Goal: Task Accomplishment & Management: Manage account settings

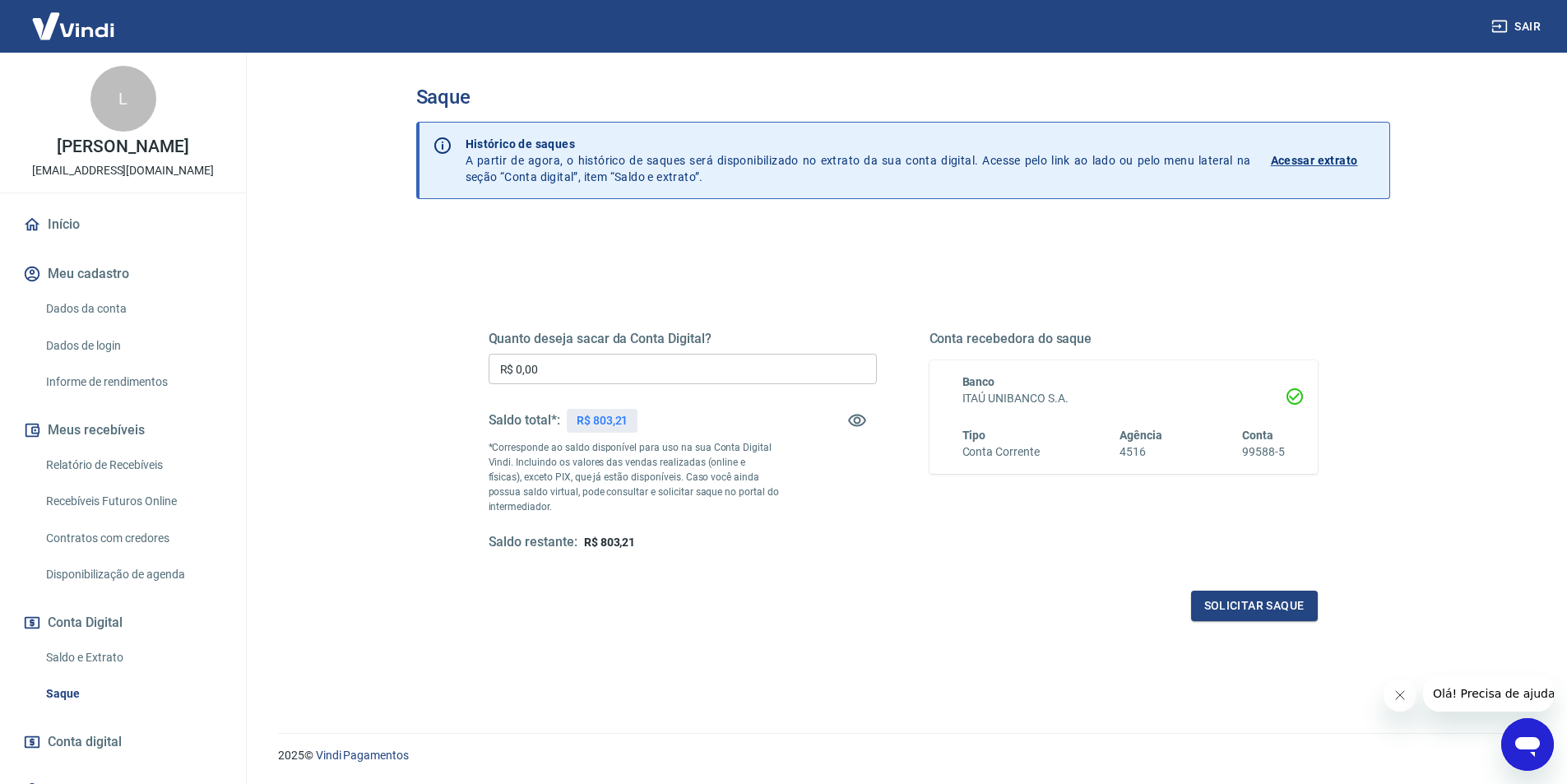
click at [591, 359] on input "R$ 0,00" at bounding box center [682, 369] width 388 height 31
type input "R$ 800,00"
click at [1235, 586] on div "Quanto deseja sacar da Conta Digital? R$ 800,00 ​ Saldo total*: R$ 803,21 *Corr…" at bounding box center [902, 456] width 829 height 330
click at [1236, 599] on button "Solicitar saque" at bounding box center [1254, 605] width 127 height 31
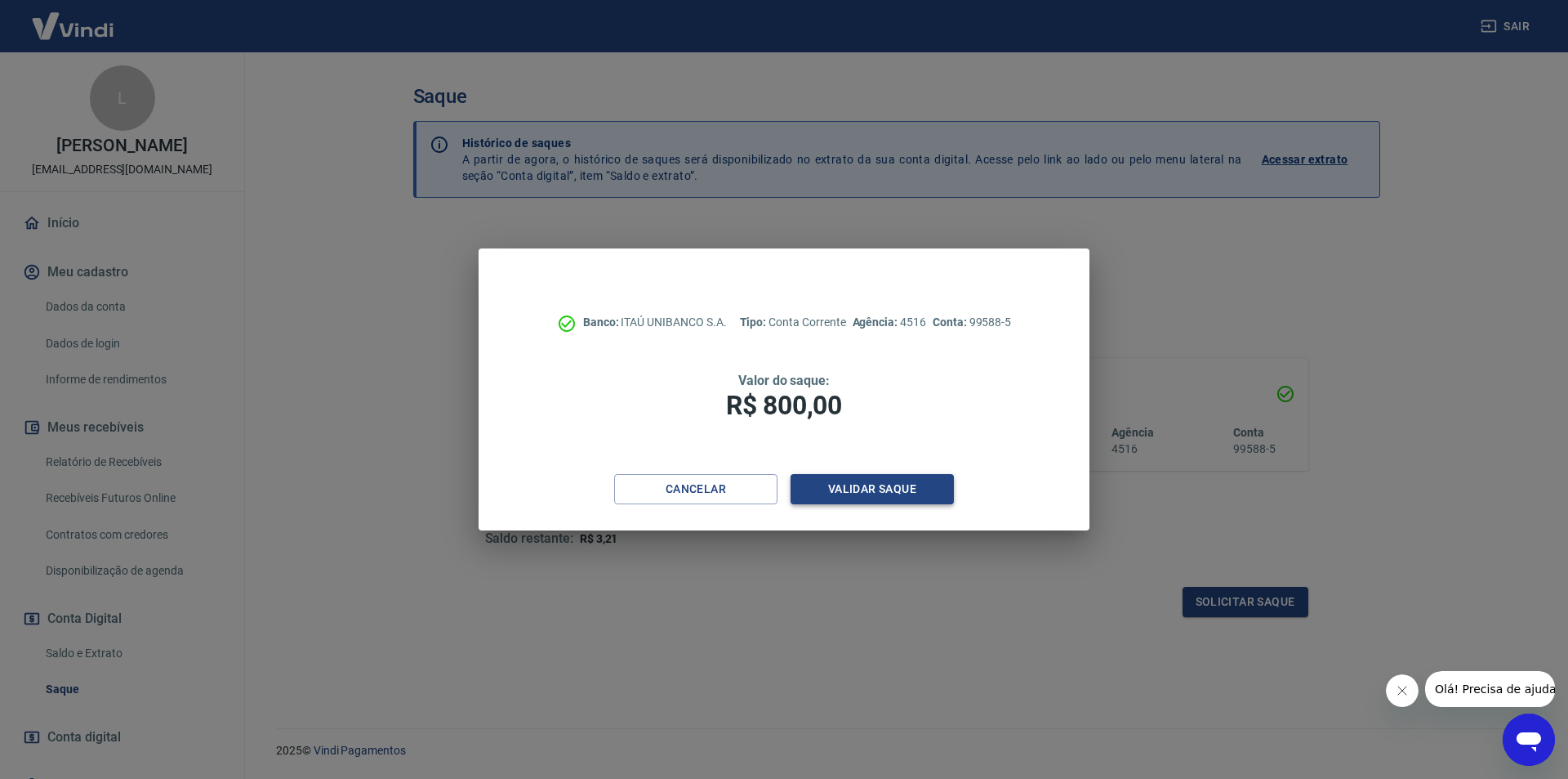
click at [823, 486] on button "Validar saque" at bounding box center [871, 488] width 163 height 30
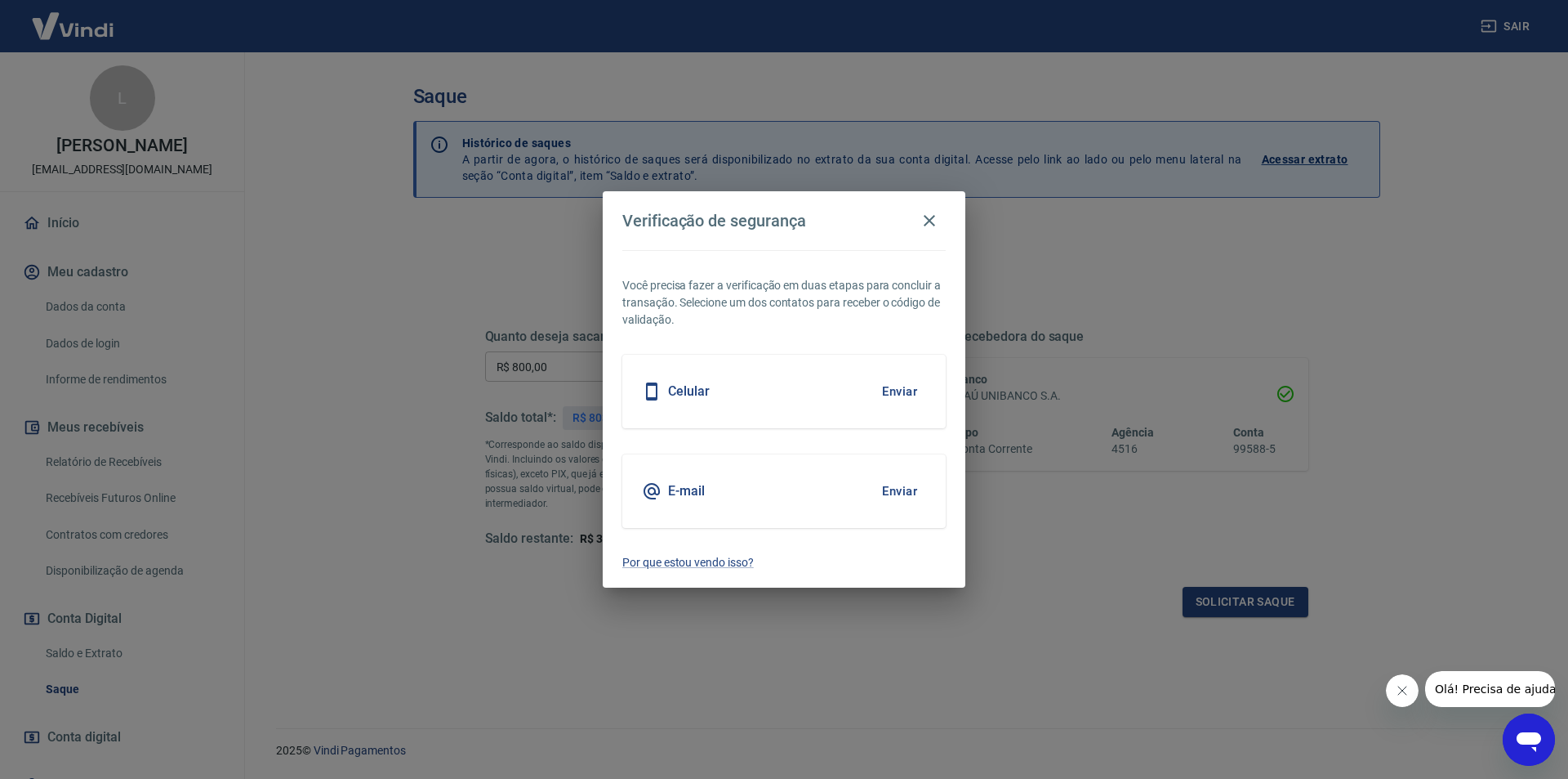
click at [929, 391] on div "Celular Enviar" at bounding box center [784, 392] width 323 height 74
click at [903, 391] on button "Enviar" at bounding box center [899, 392] width 53 height 34
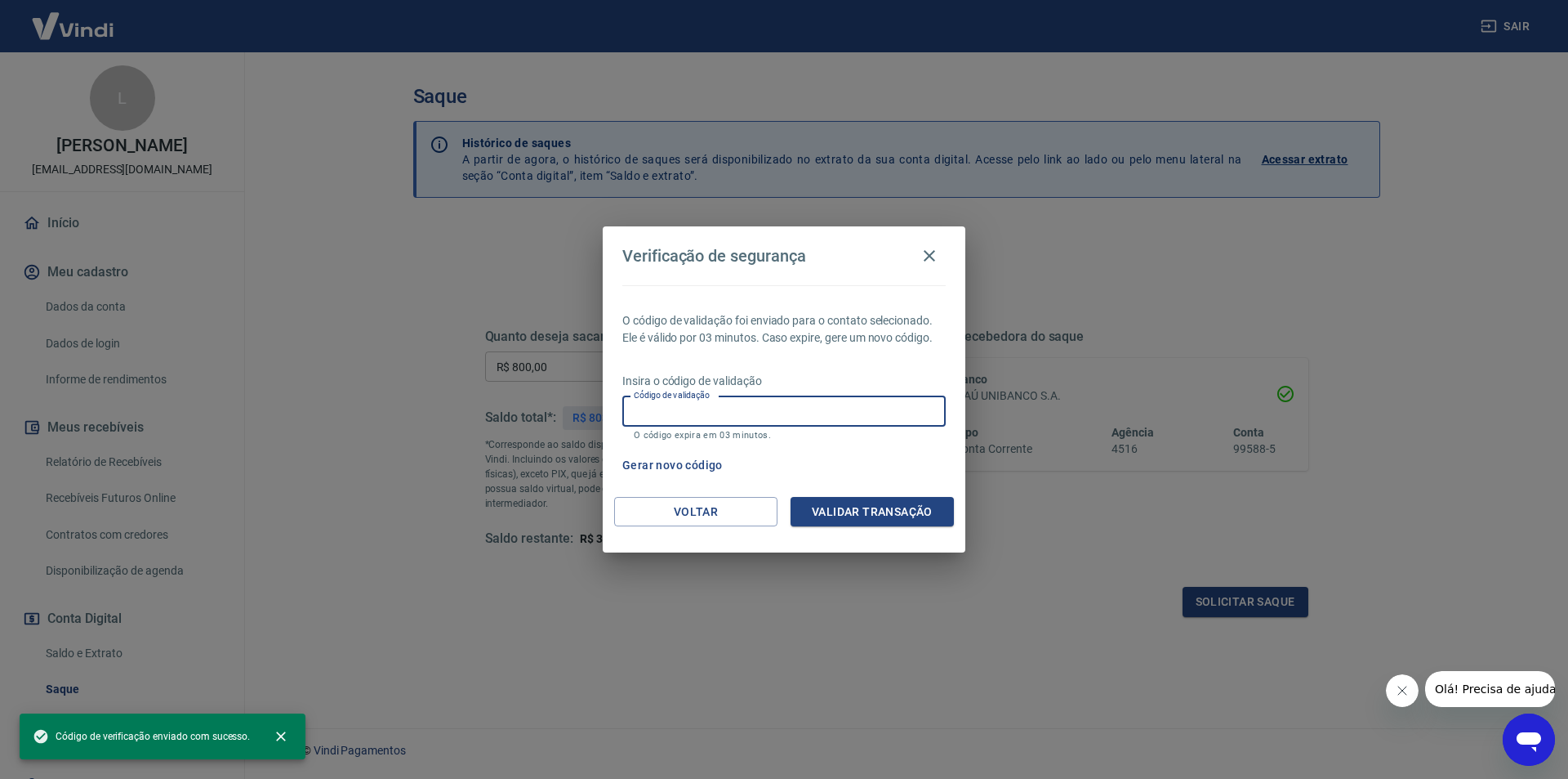
click at [686, 410] on input "Código de validação" at bounding box center [784, 411] width 323 height 30
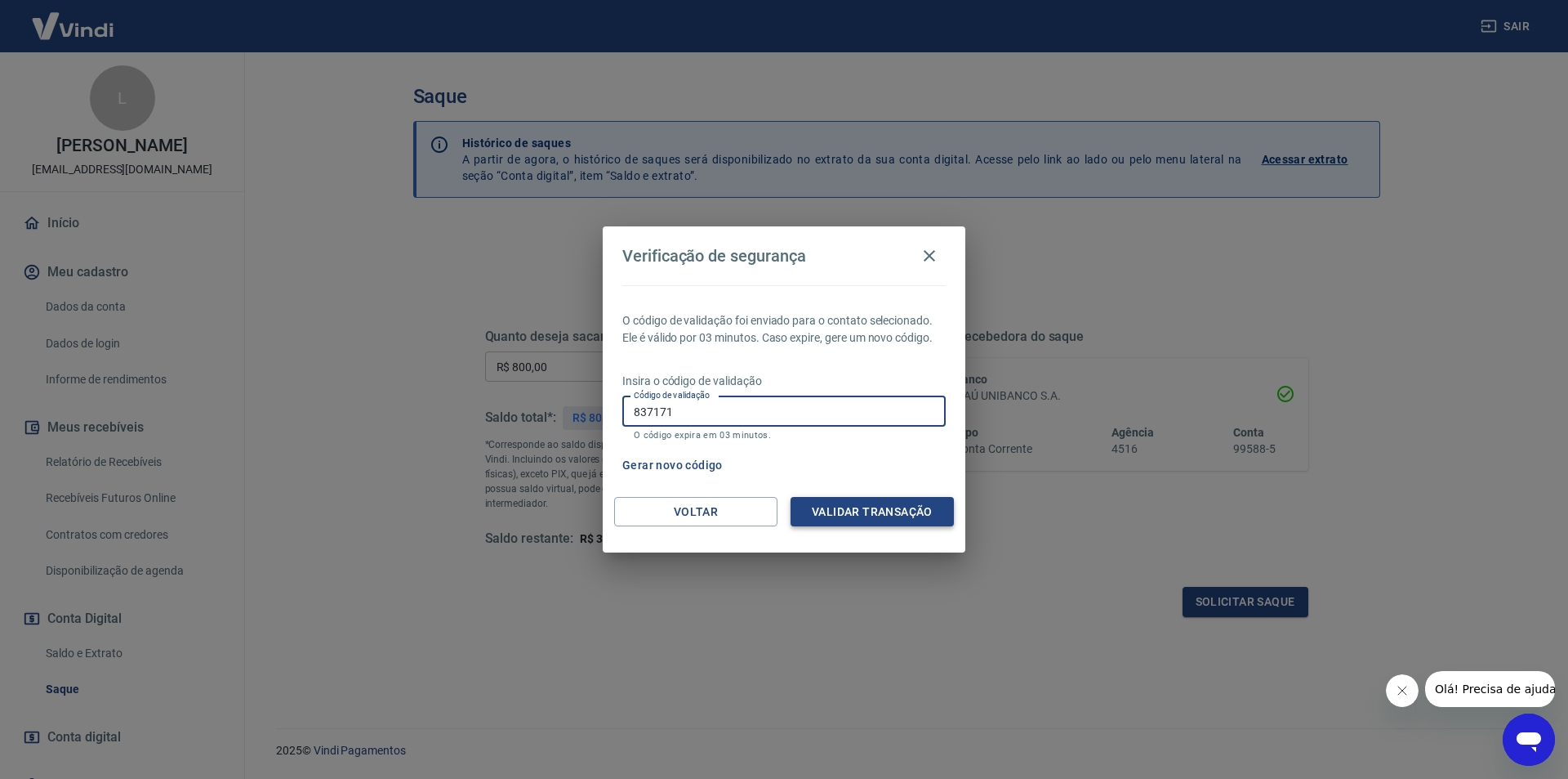
type input "837171"
click at [886, 515] on button "Validar transação" at bounding box center [871, 511] width 163 height 30
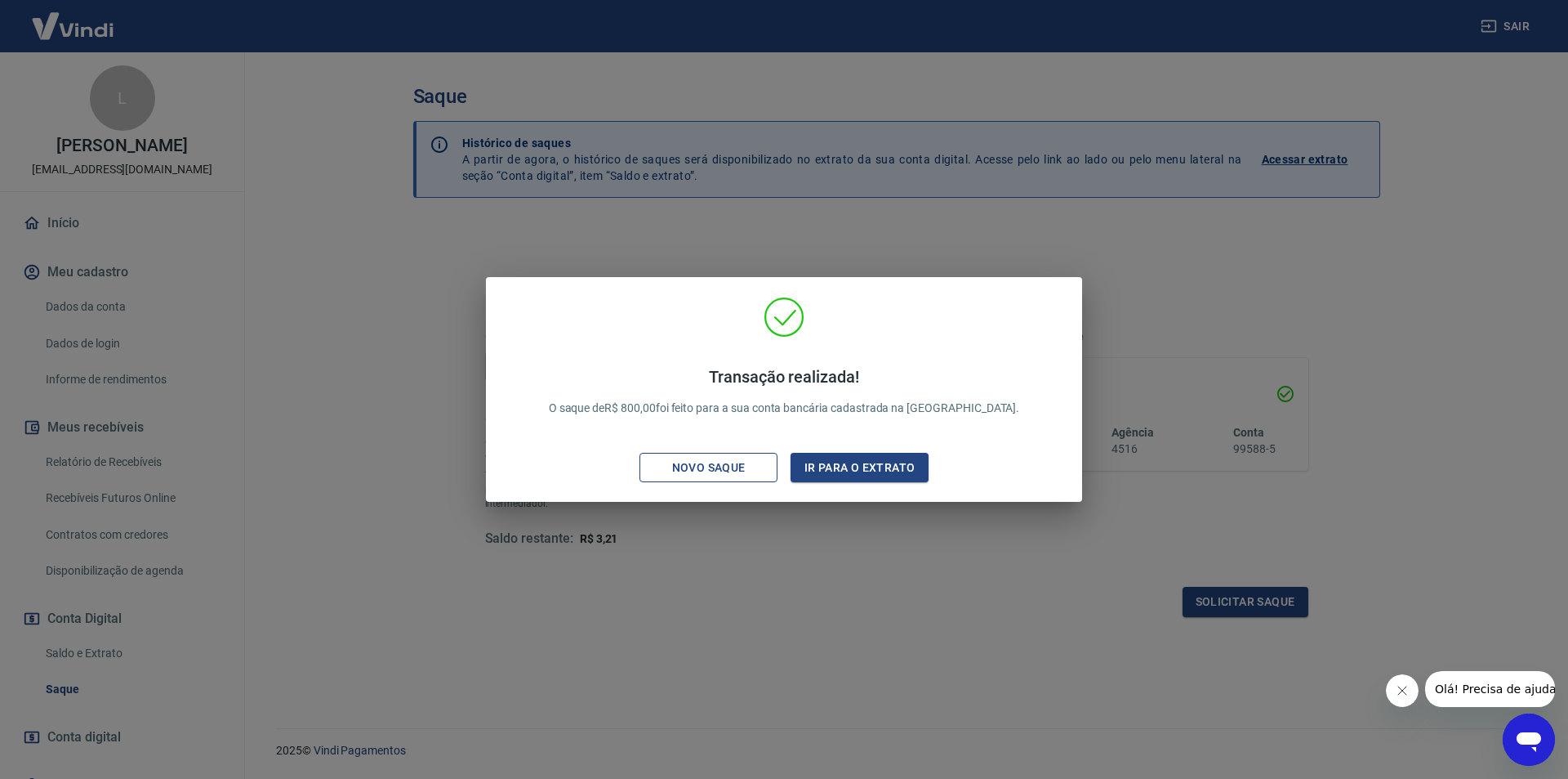
click at [746, 465] on div "Novo saque" at bounding box center [709, 468] width 113 height 20
